Goal: Transaction & Acquisition: Purchase product/service

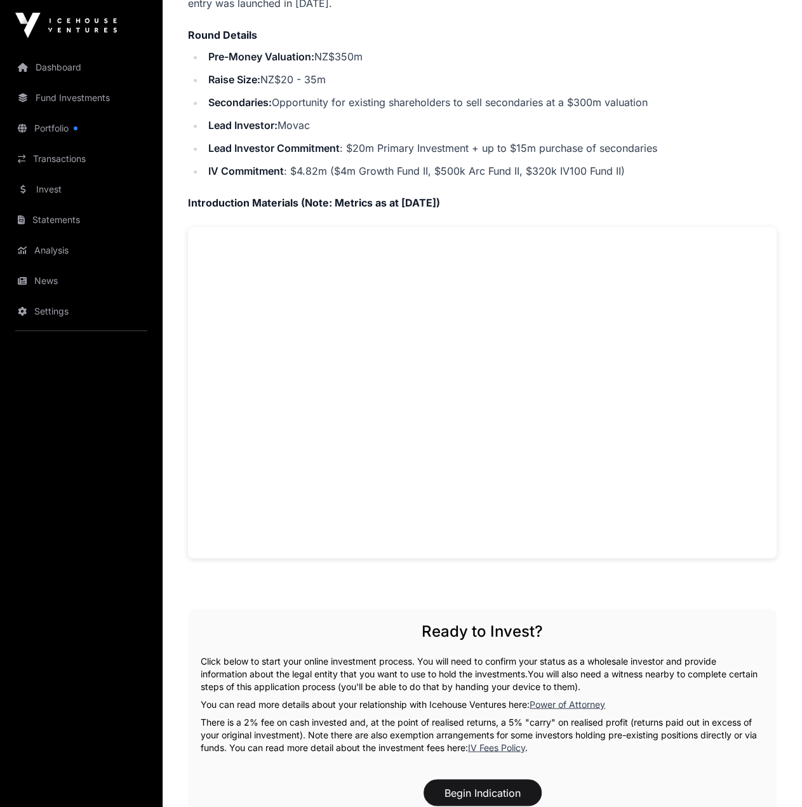
scroll to position [885, 0]
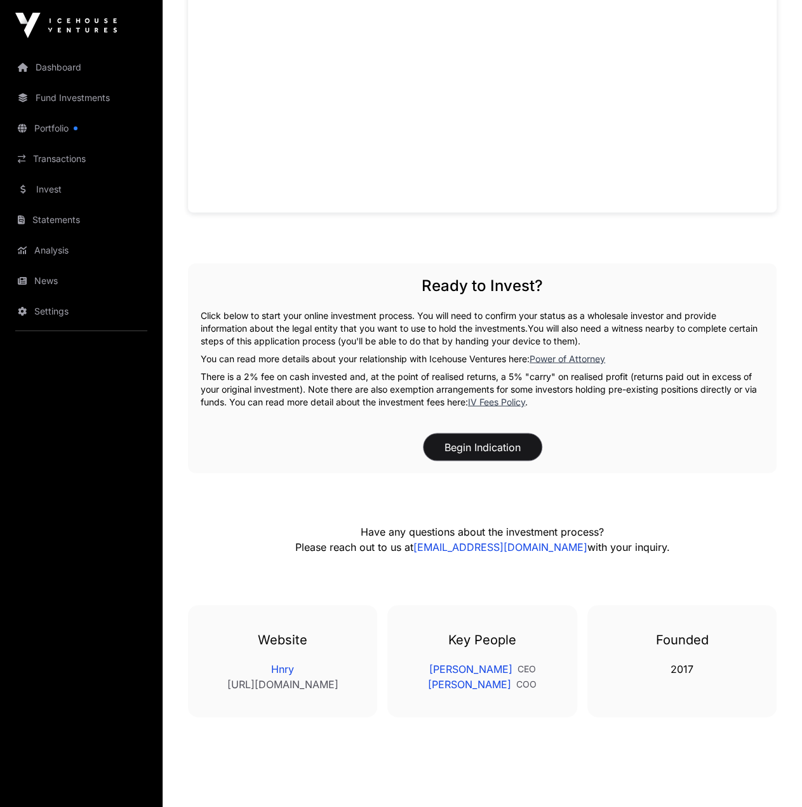
click at [511, 433] on button "Begin Indication" at bounding box center [483, 446] width 118 height 27
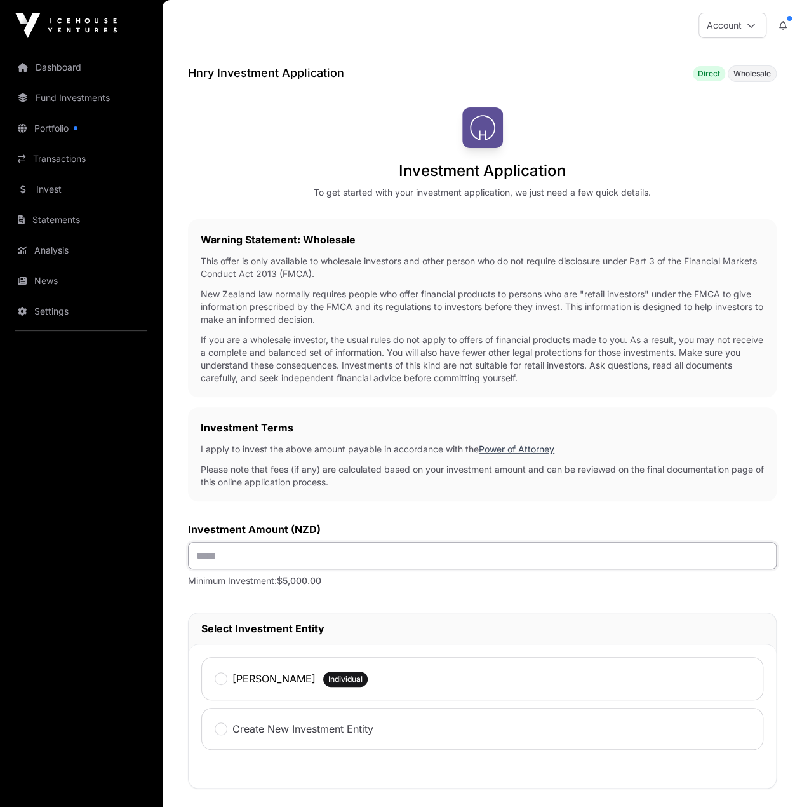
click at [320, 556] on input "text" at bounding box center [482, 555] width 589 height 27
type input "******"
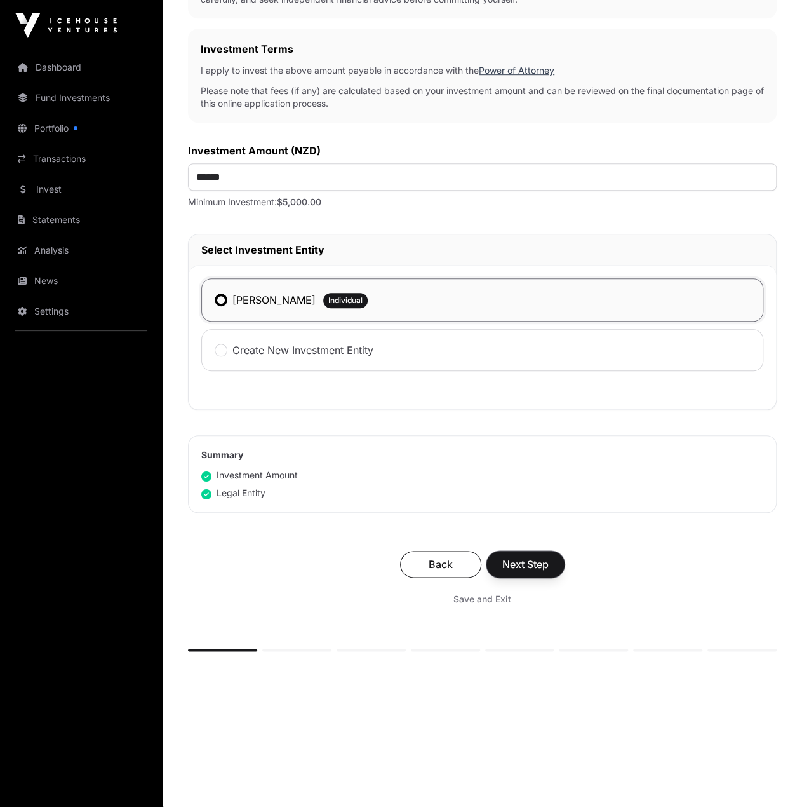
click at [551, 558] on button "Next Step" at bounding box center [526, 564] width 78 height 27
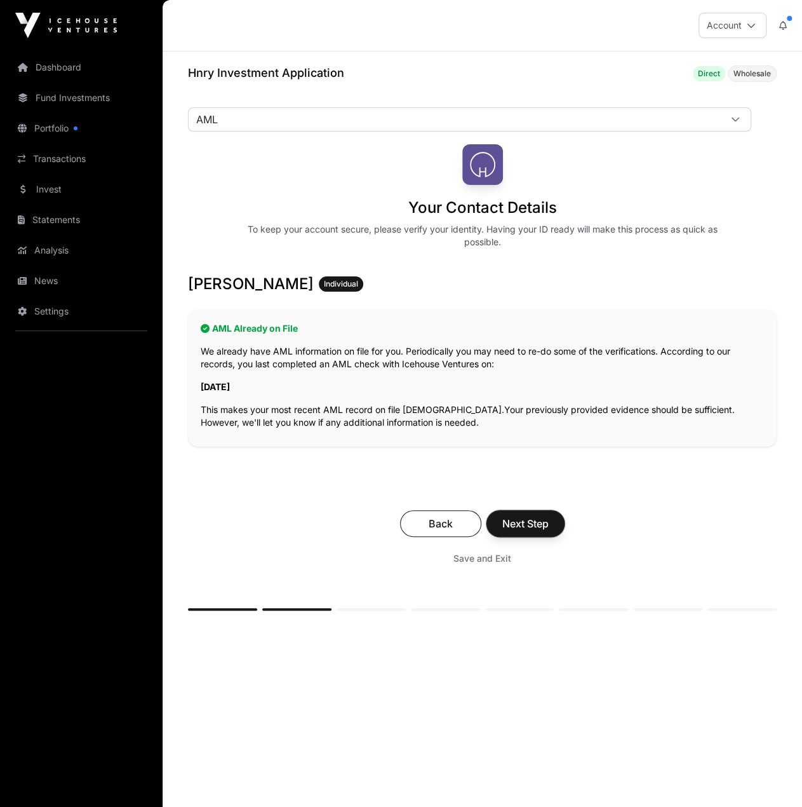
click at [537, 527] on span "Next Step" at bounding box center [525, 523] width 46 height 15
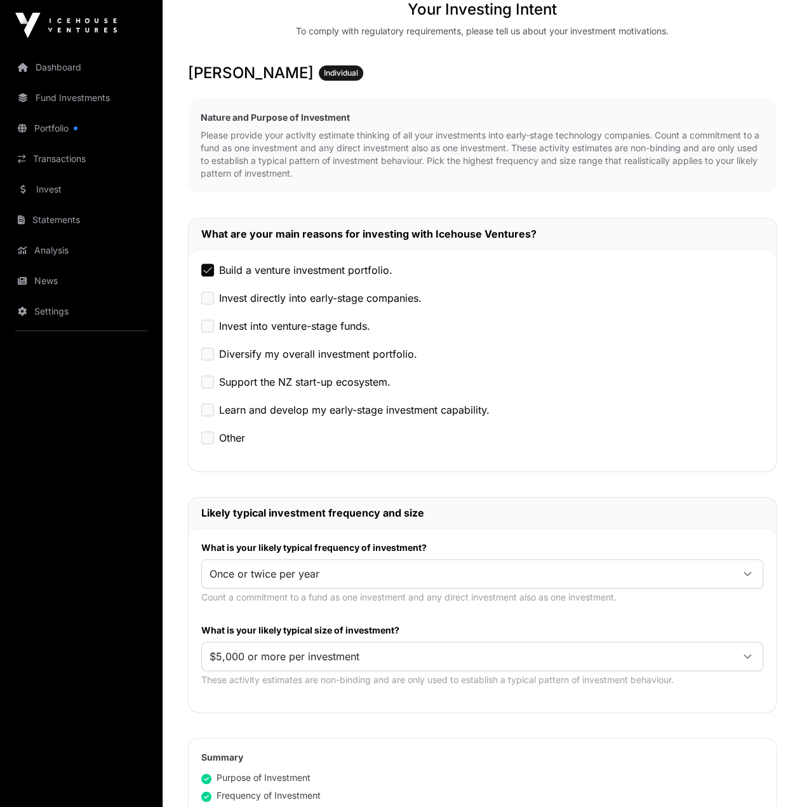
scroll to position [392, 0]
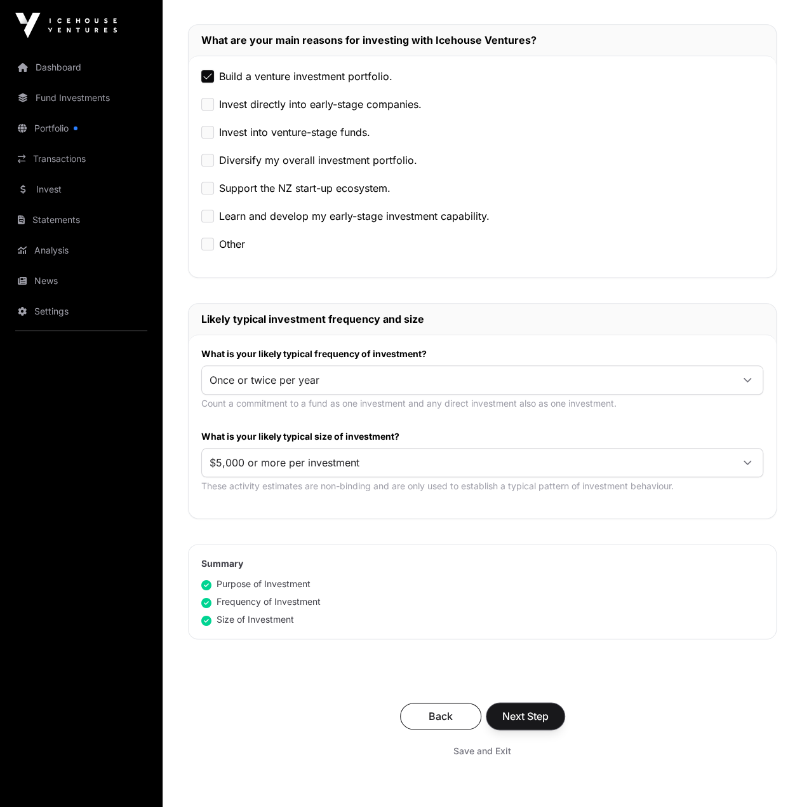
click at [542, 708] on span "Next Step" at bounding box center [525, 715] width 46 height 15
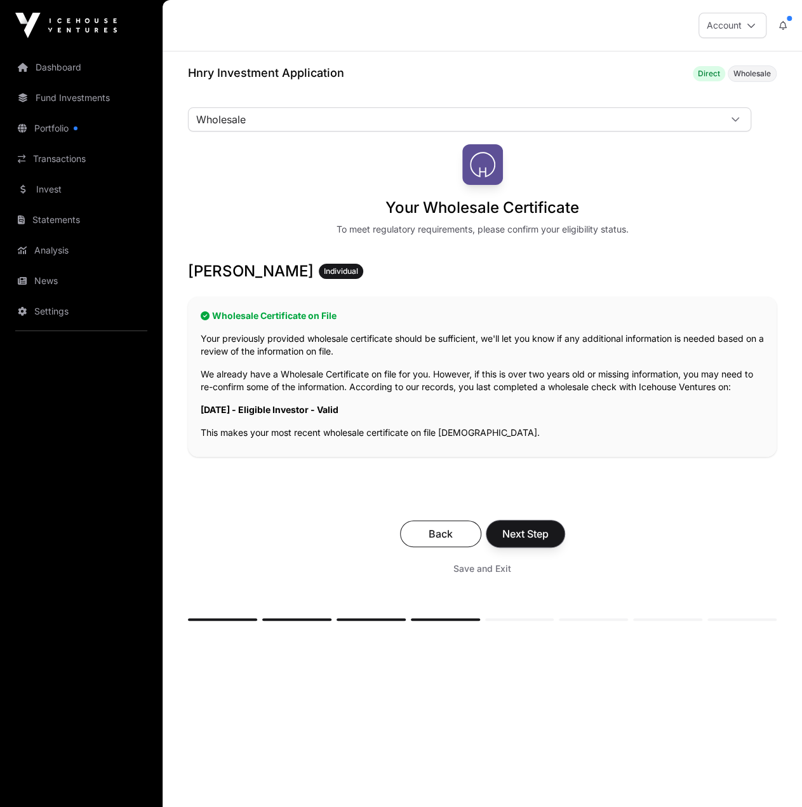
click at [520, 535] on span "Next Step" at bounding box center [525, 533] width 46 height 15
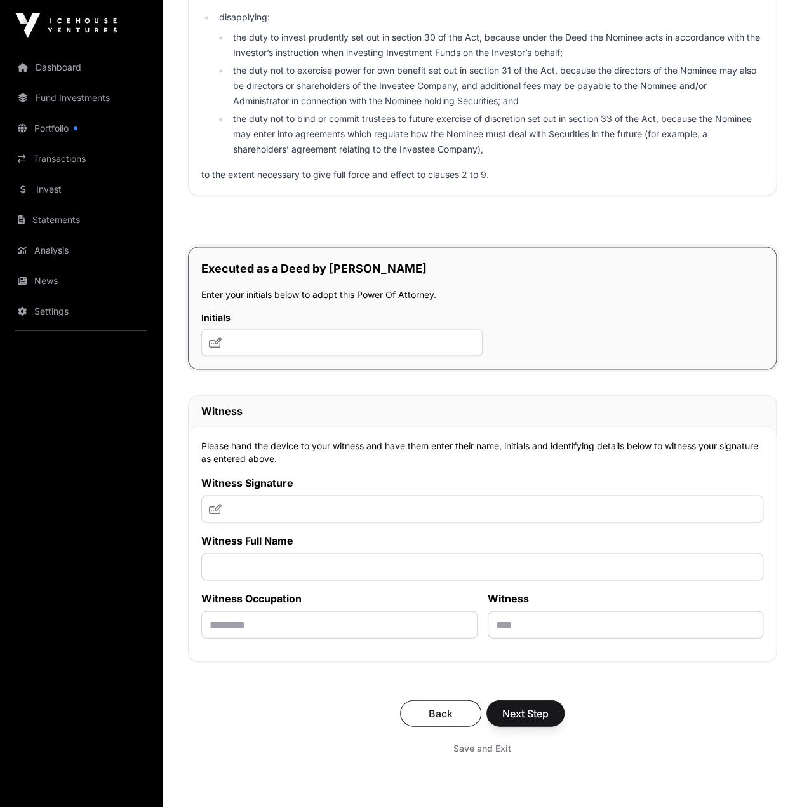
scroll to position [8364, 0]
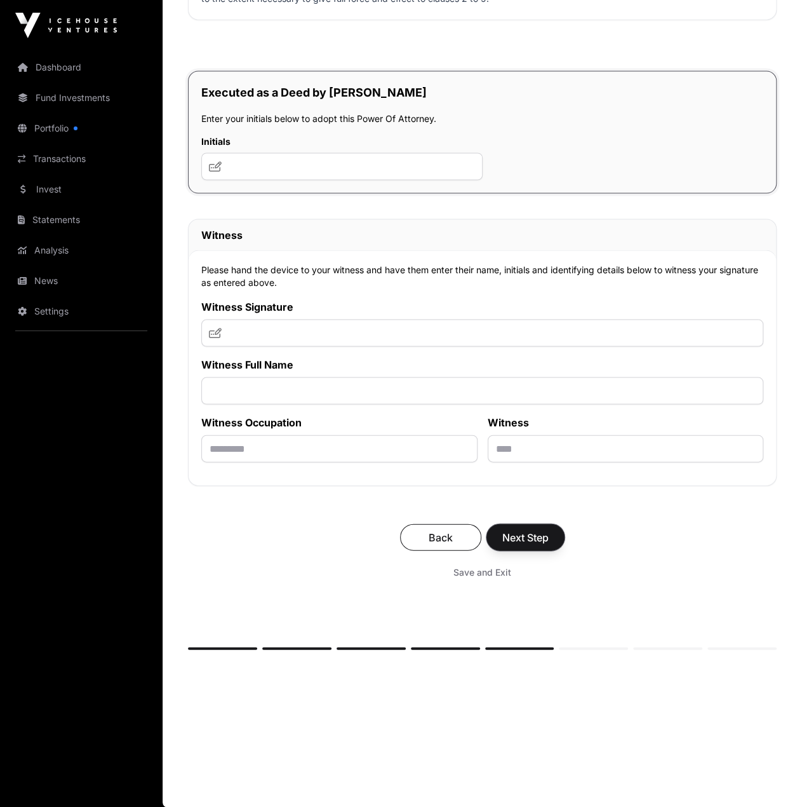
click at [520, 539] on span "Next Step" at bounding box center [525, 536] width 46 height 15
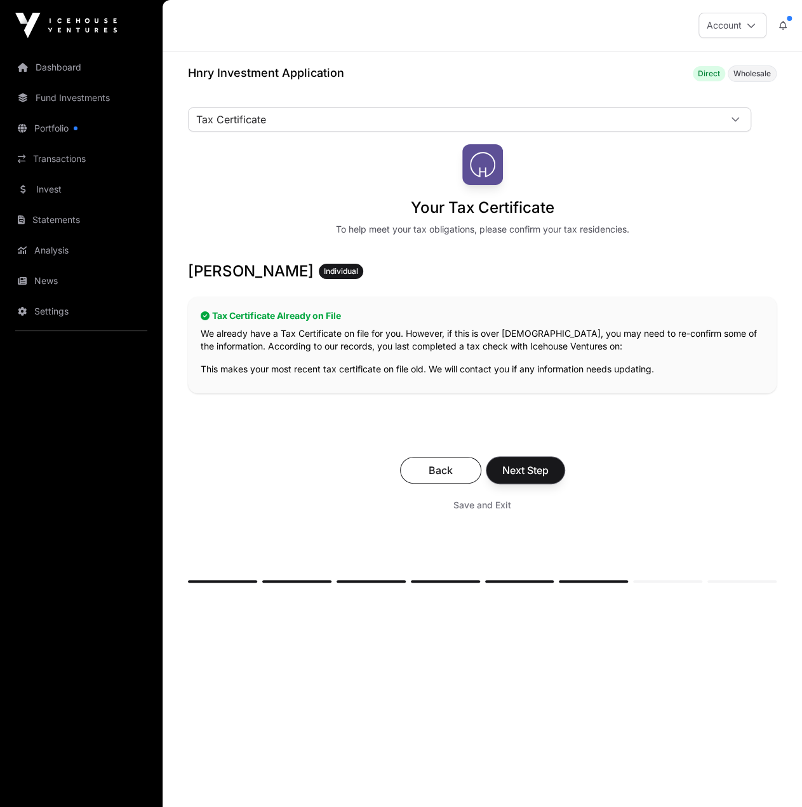
click at [523, 465] on span "Next Step" at bounding box center [525, 469] width 46 height 15
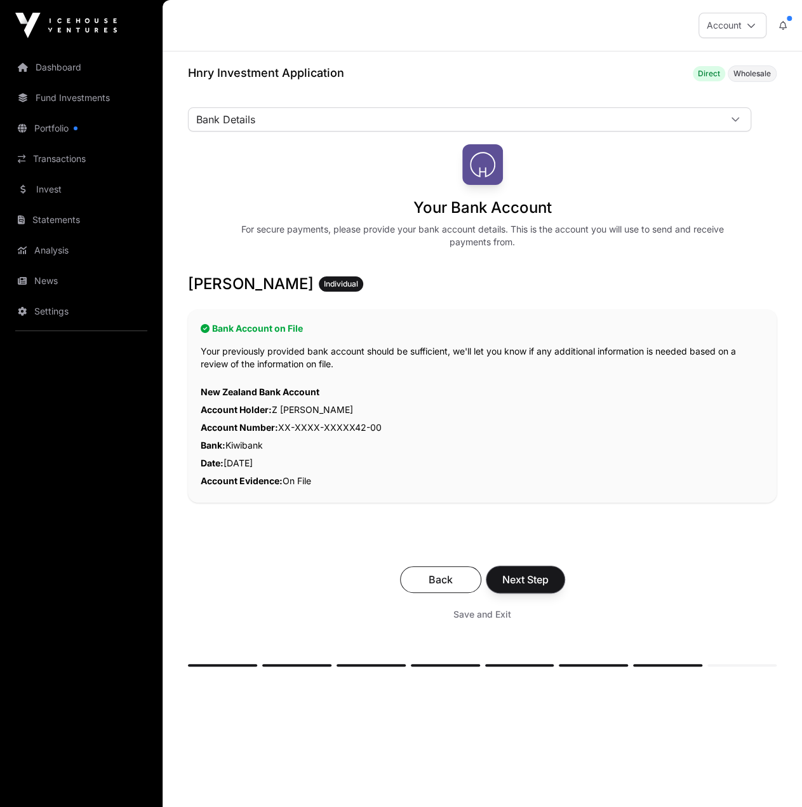
click at [513, 577] on span "Next Step" at bounding box center [525, 579] width 46 height 15
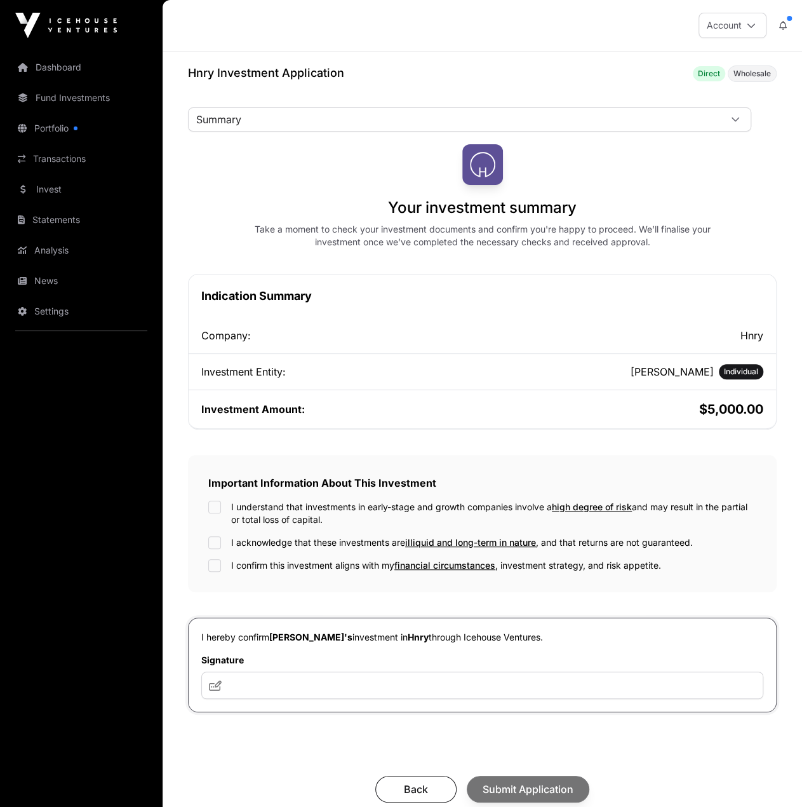
click at [222, 505] on div "I understand that investments in early-stage and growth companies involve a hig…" at bounding box center [482, 513] width 548 height 25
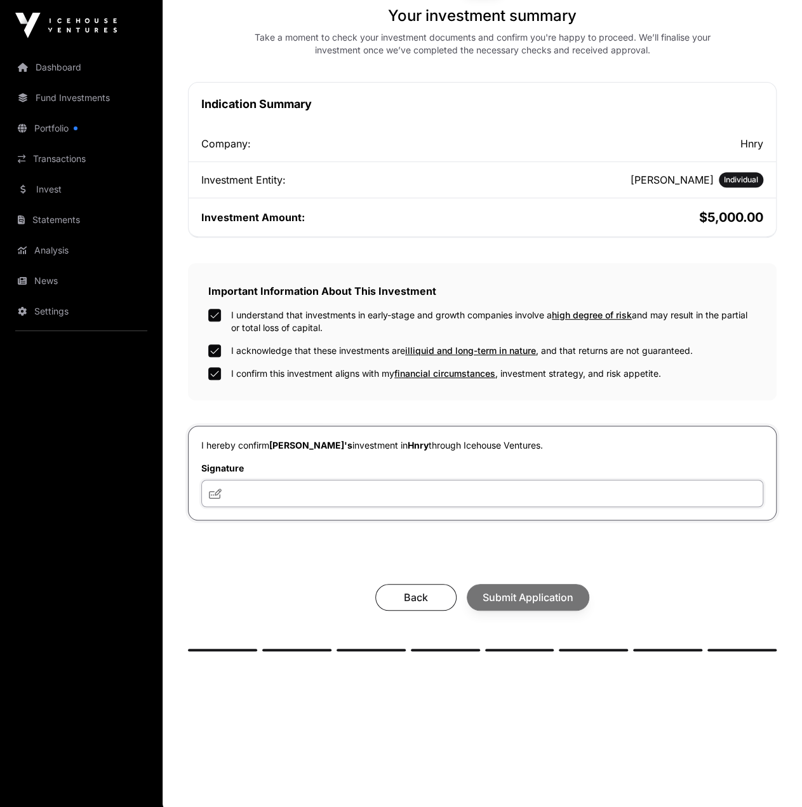
click at [454, 487] on input "text" at bounding box center [482, 493] width 562 height 27
click at [213, 489] on icon at bounding box center [215, 494] width 13 height 10
click at [222, 487] on input "text" at bounding box center [482, 493] width 562 height 27
type input "******"
click at [494, 598] on span "Submit Application" at bounding box center [528, 597] width 91 height 15
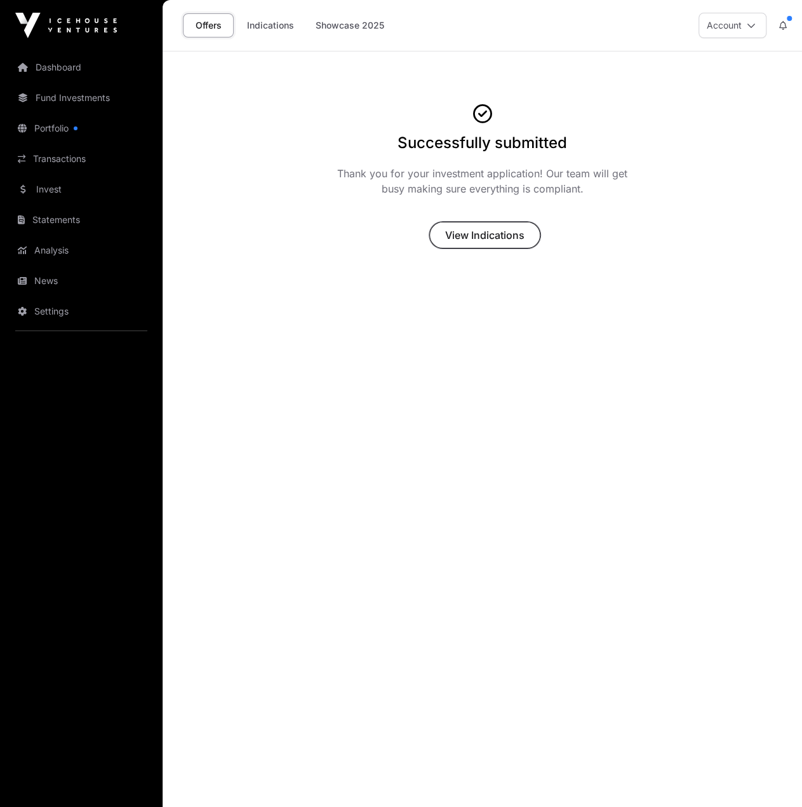
click at [484, 236] on span "View Indications" at bounding box center [484, 234] width 79 height 15
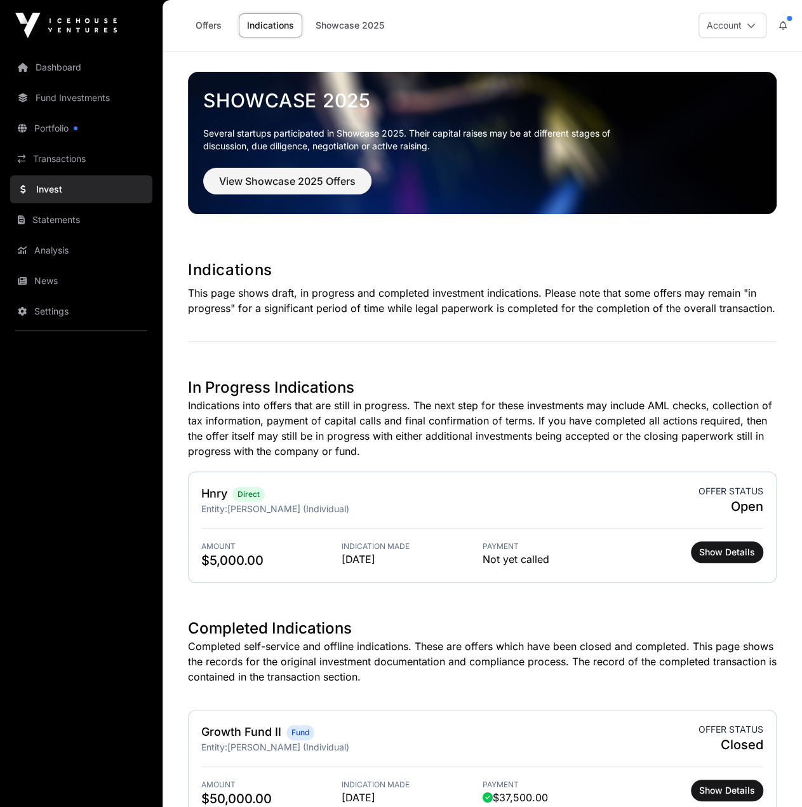
scroll to position [119, 0]
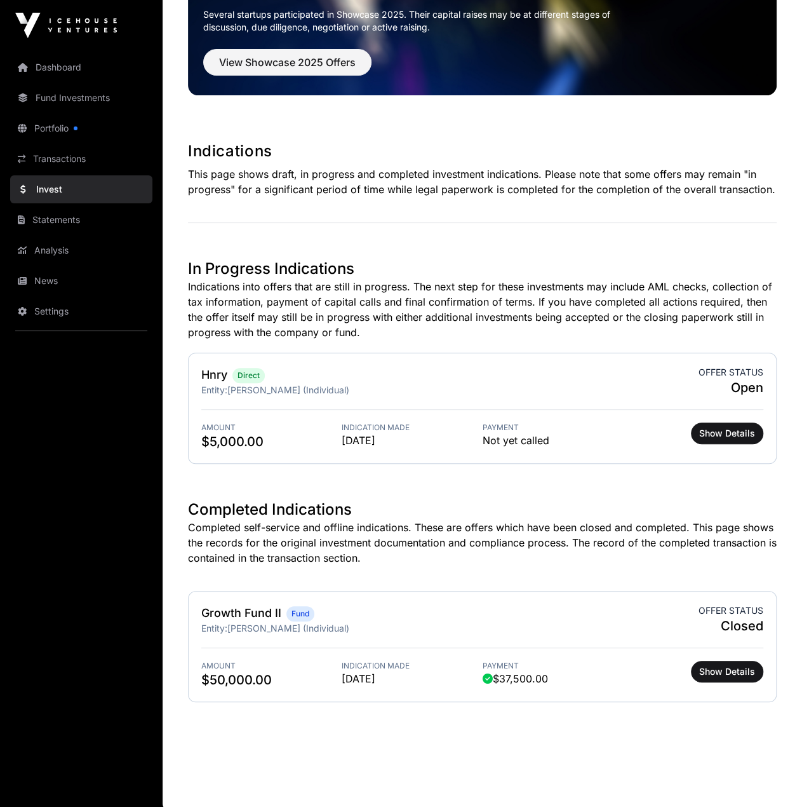
click at [78, 87] on link "Fund Investments" at bounding box center [81, 98] width 142 height 28
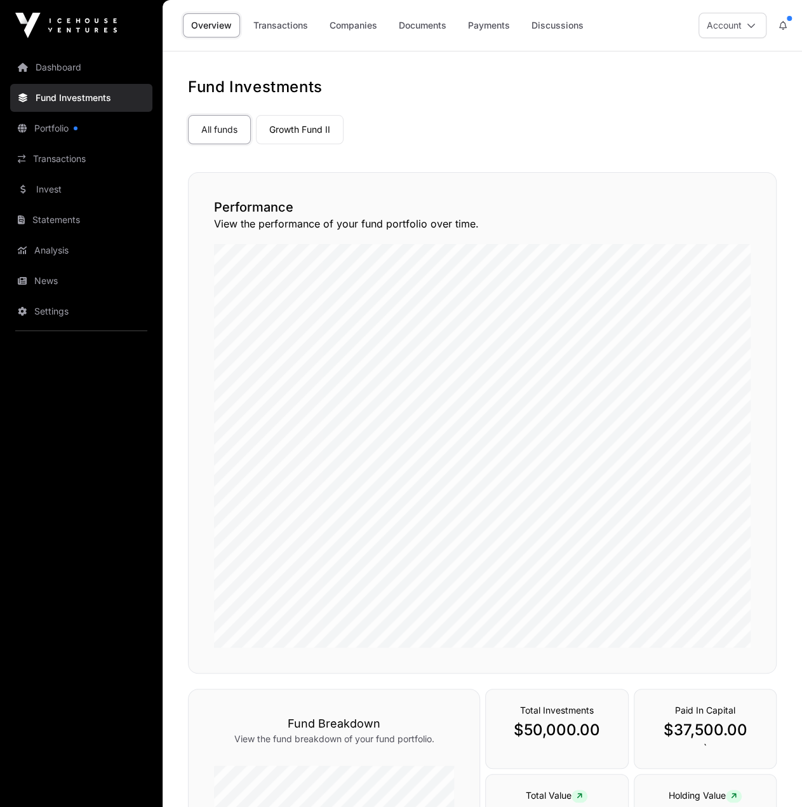
click at [83, 65] on link "Dashboard" at bounding box center [81, 67] width 142 height 28
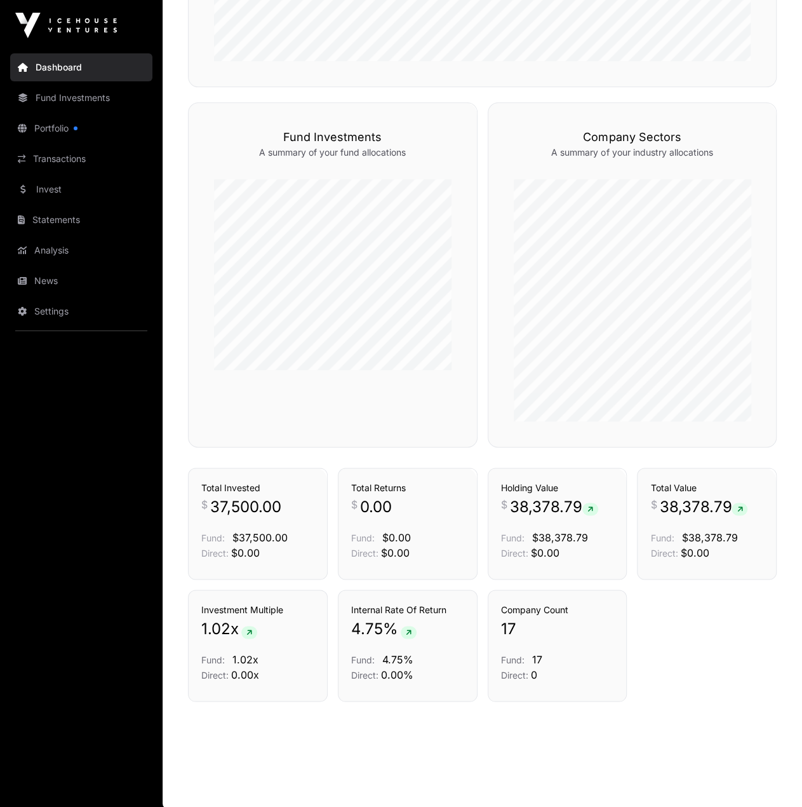
scroll to position [671, 0]
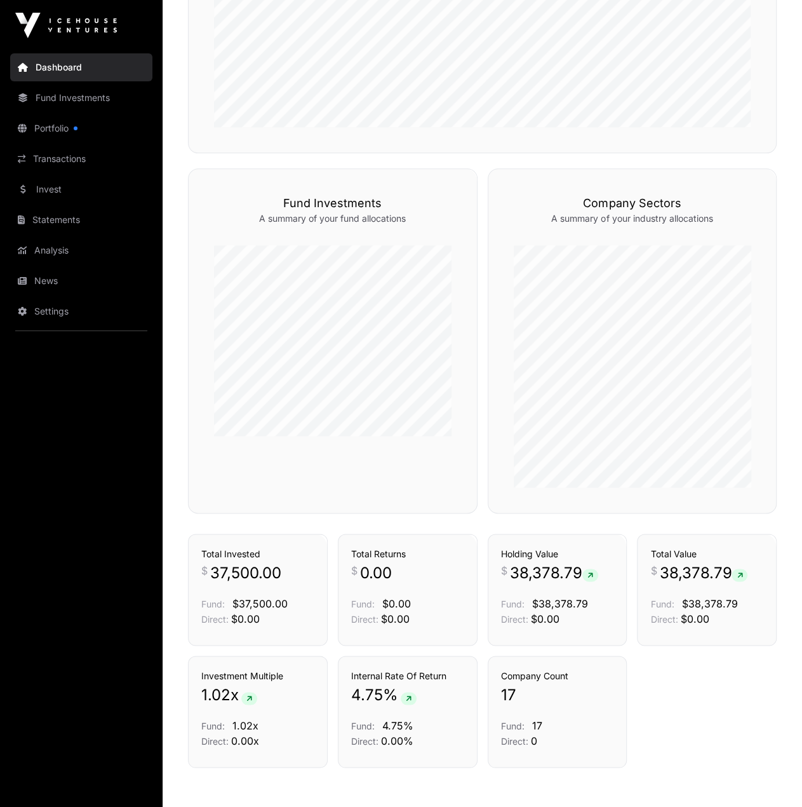
click at [86, 135] on link "Portfolio" at bounding box center [81, 128] width 142 height 28
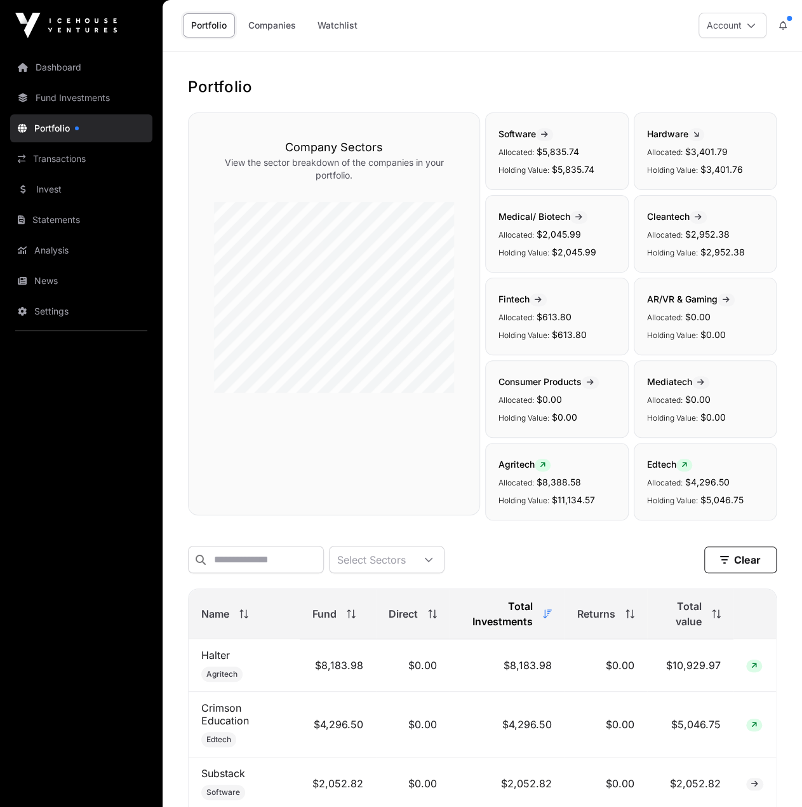
click at [331, 22] on link "Watchlist" at bounding box center [337, 25] width 57 height 24
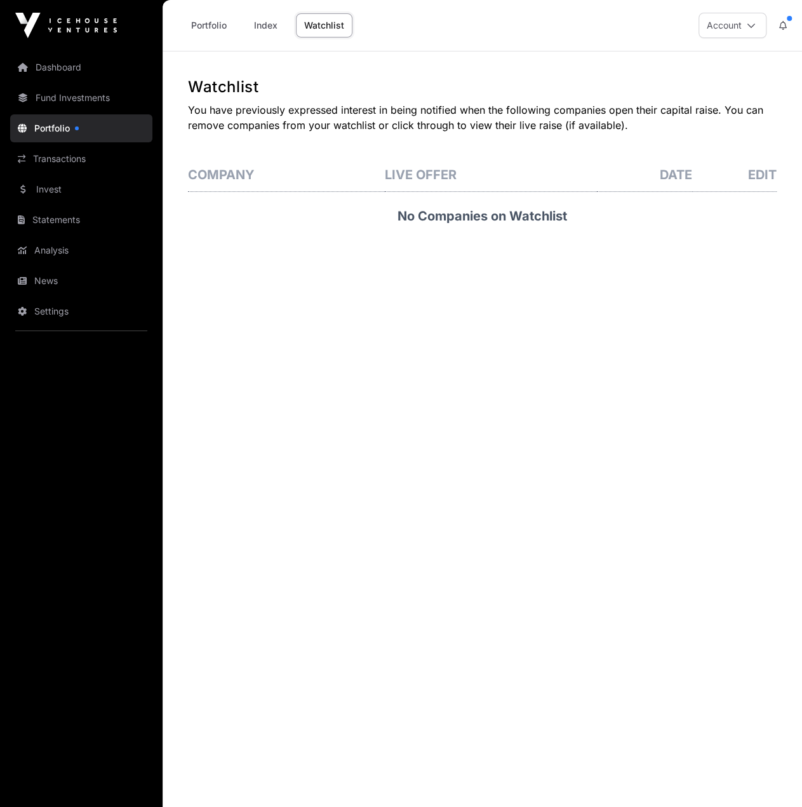
click at [278, 26] on link "Index" at bounding box center [265, 25] width 51 height 24
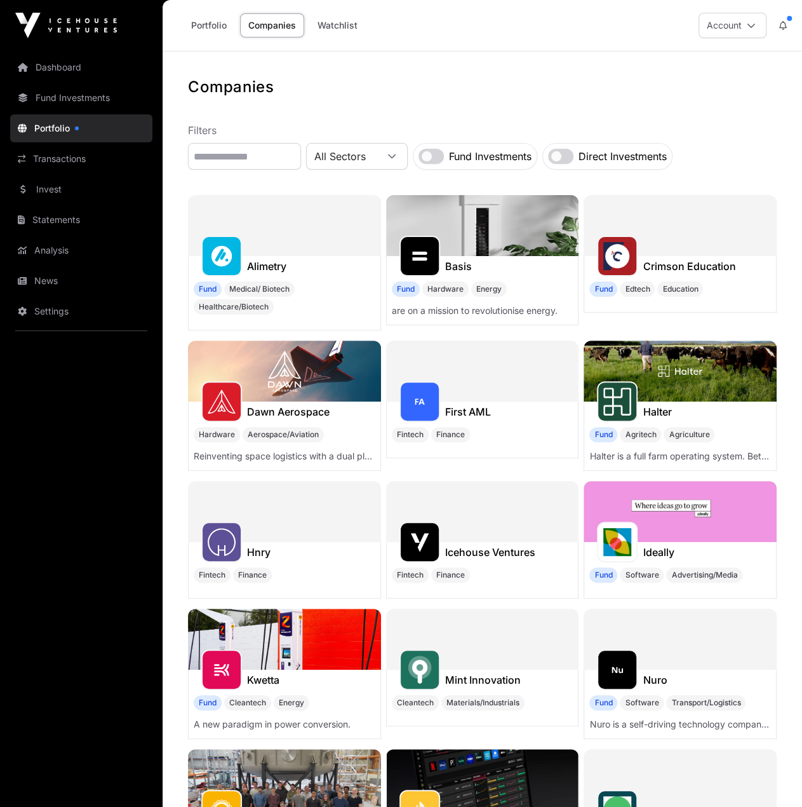
click at [235, 400] on div at bounding box center [221, 401] width 41 height 41
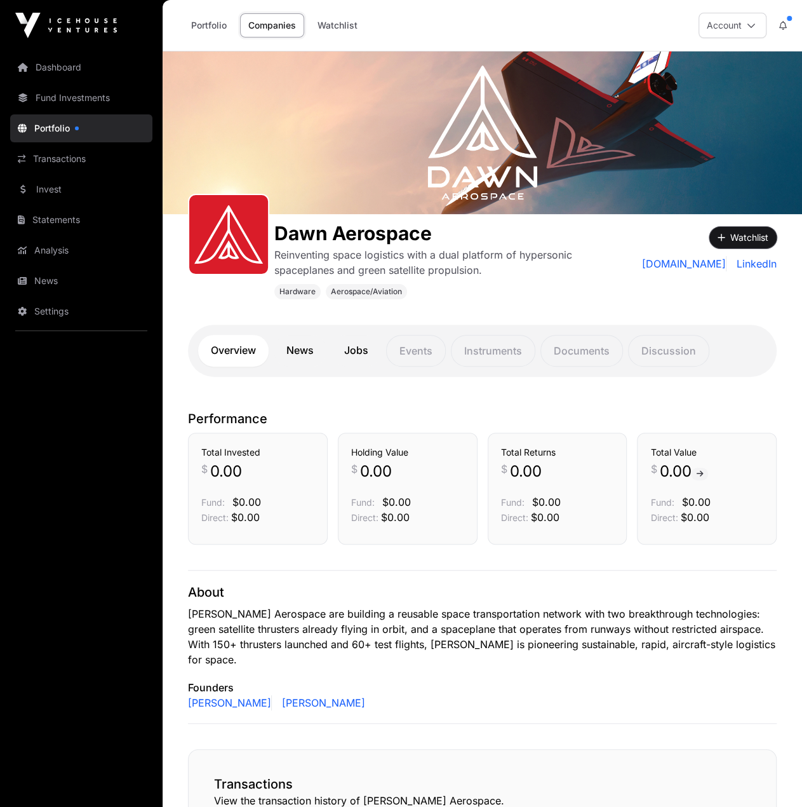
click at [753, 235] on button "Watchlist" at bounding box center [743, 238] width 67 height 22
